Goal: Task Accomplishment & Management: Manage account settings

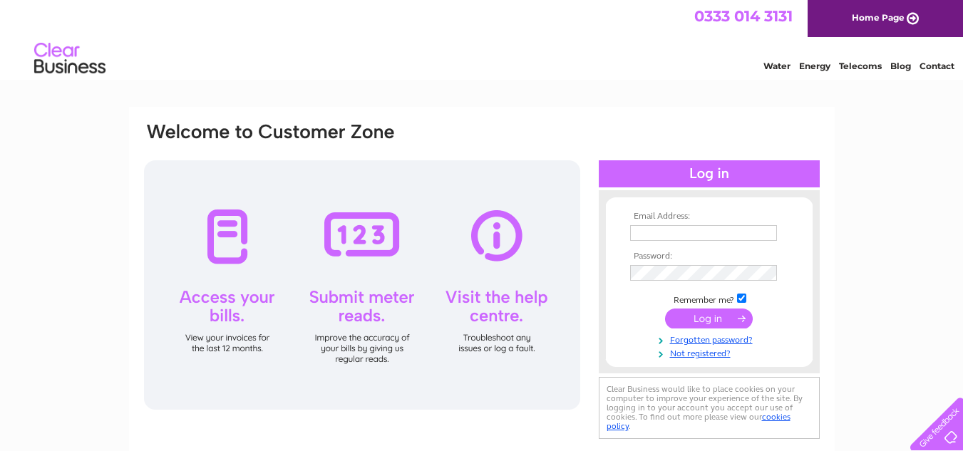
type input "bev@waltonjournalist.com"
click at [721, 316] on input "submit" at bounding box center [709, 319] width 88 height 20
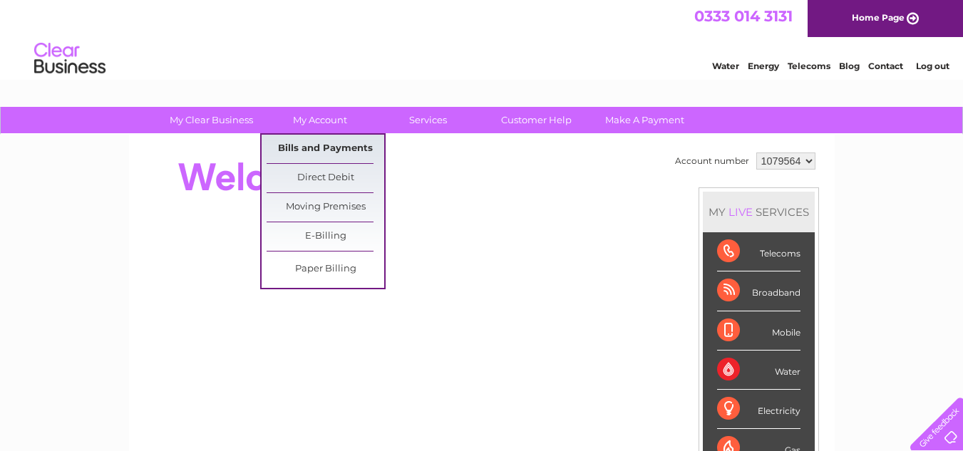
click at [324, 145] on link "Bills and Payments" at bounding box center [326, 149] width 118 height 29
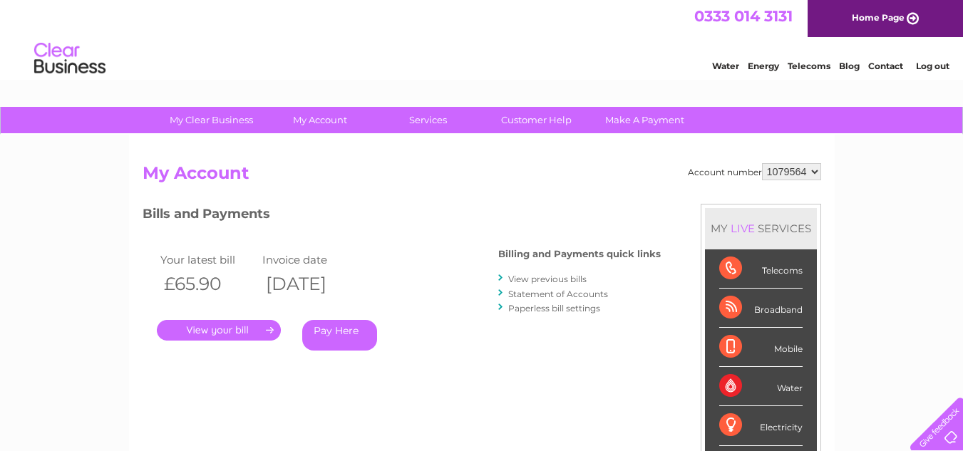
click at [238, 331] on link "." at bounding box center [219, 330] width 124 height 21
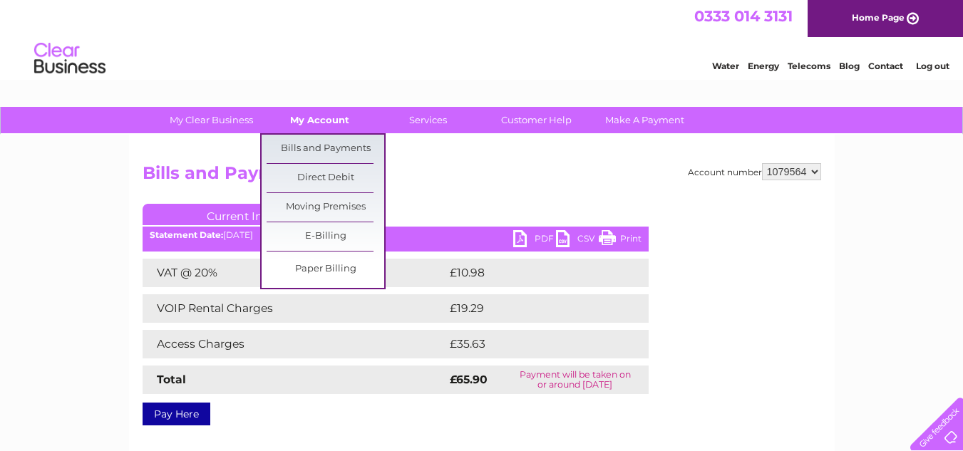
click at [329, 109] on link "My Account" at bounding box center [320, 120] width 118 height 26
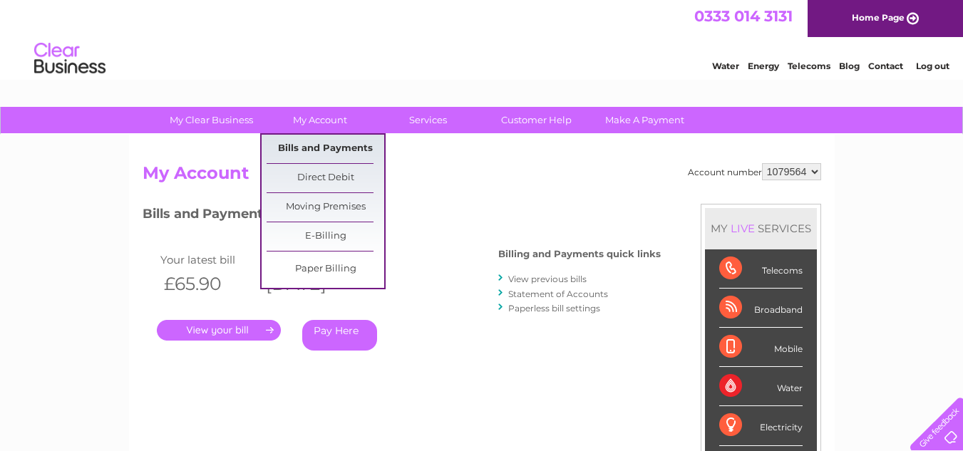
click at [332, 157] on link "Bills and Payments" at bounding box center [326, 149] width 118 height 29
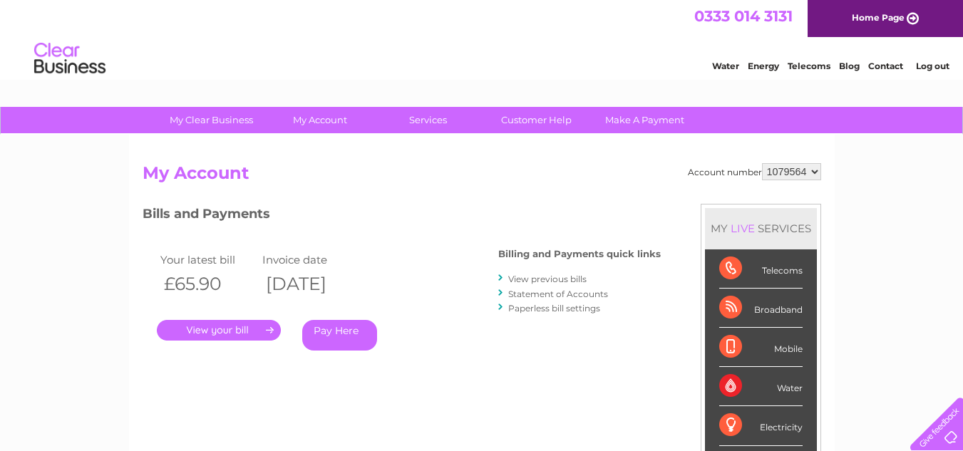
click at [539, 279] on link "View previous bills" at bounding box center [547, 279] width 78 height 11
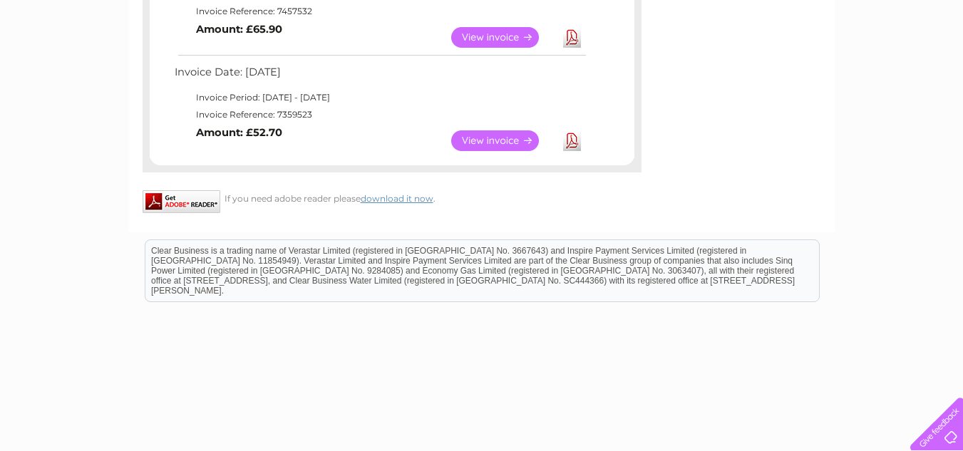
scroll to position [1065, 0]
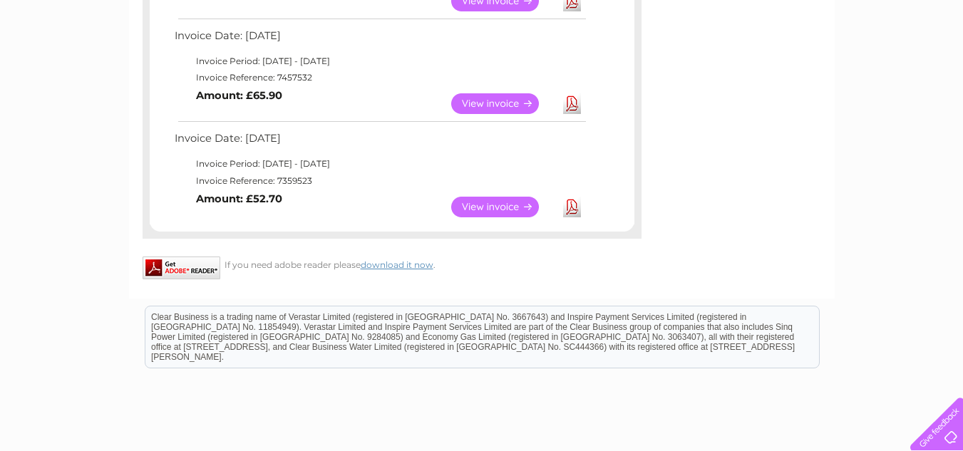
click at [492, 209] on link "View" at bounding box center [503, 207] width 105 height 21
